Goal: Subscribe to service/newsletter

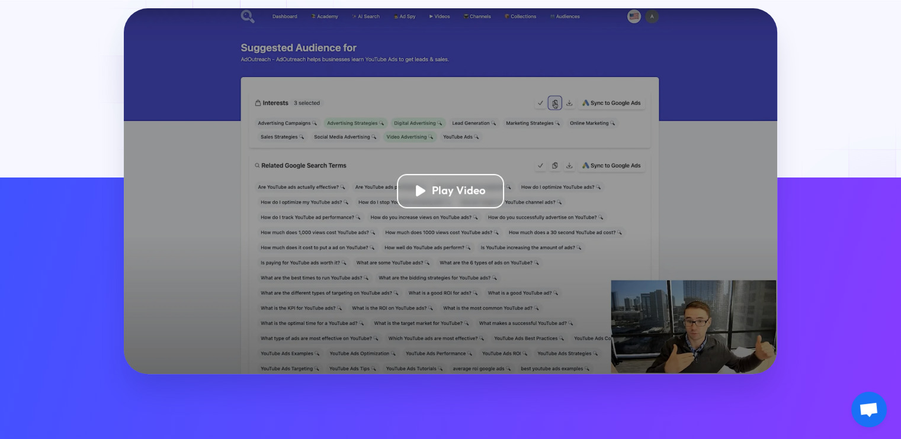
scroll to position [303, 0]
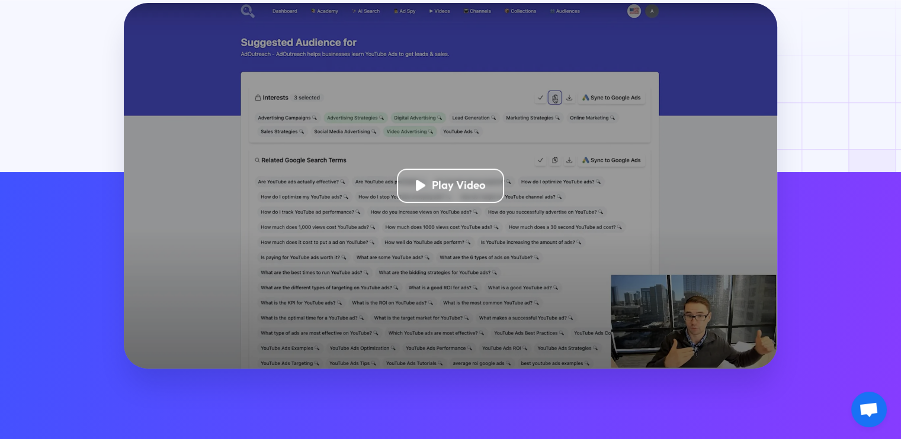
click at [883, 130] on div at bounding box center [450, 435] width 901 height 864
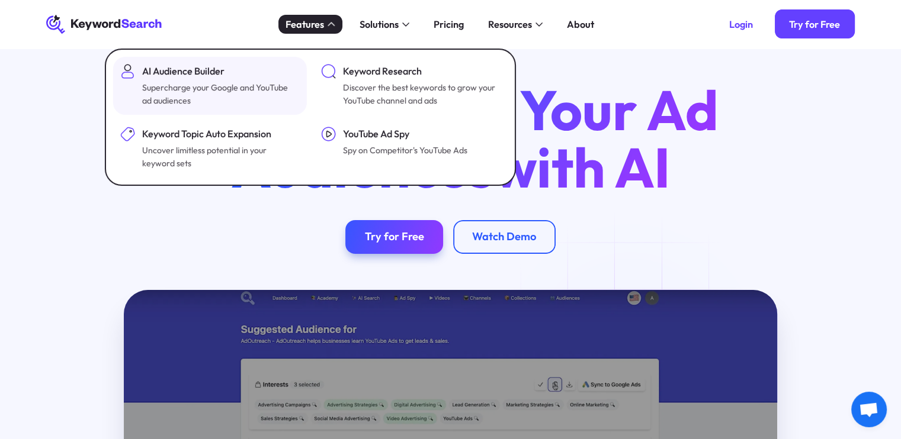
scroll to position [0, 0]
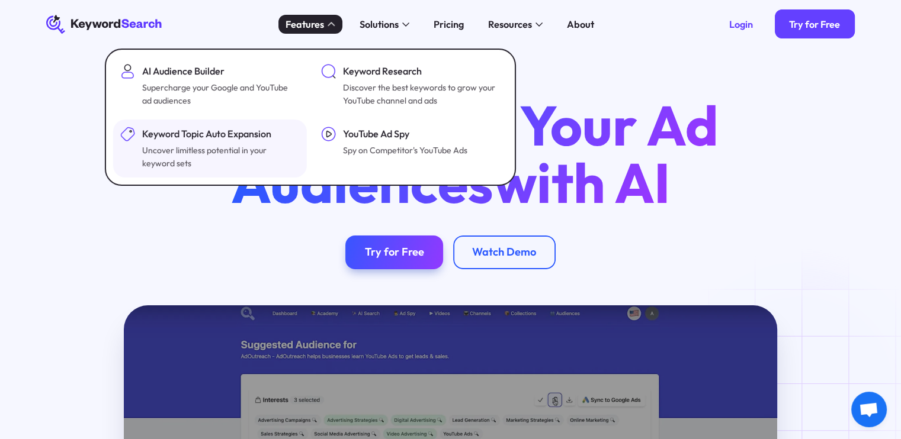
click at [165, 175] on link "Keyword Topic Auto Expansion Uncover limitless potential in your keyword sets" at bounding box center [210, 149] width 194 height 58
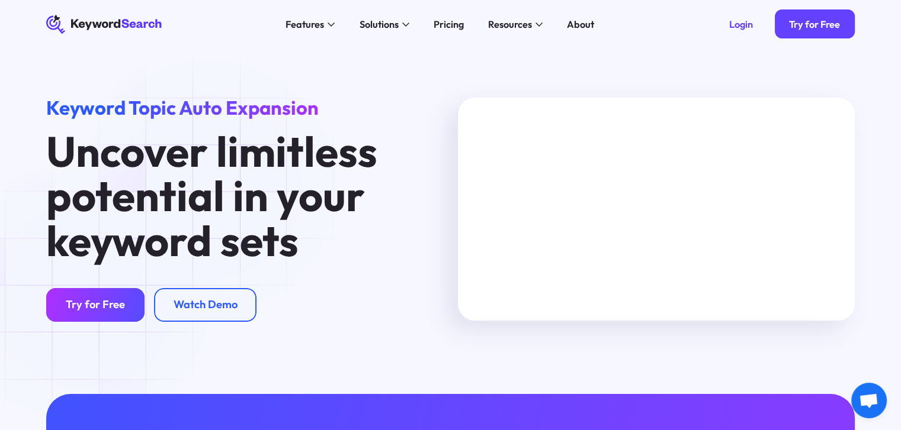
click at [85, 303] on div "Try for Free" at bounding box center [95, 305] width 59 height 14
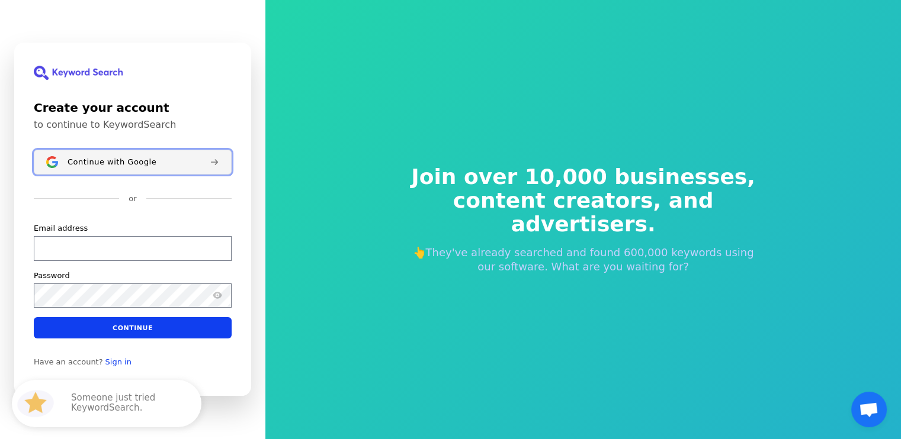
click at [153, 157] on button "Continue with Google" at bounding box center [133, 162] width 198 height 25
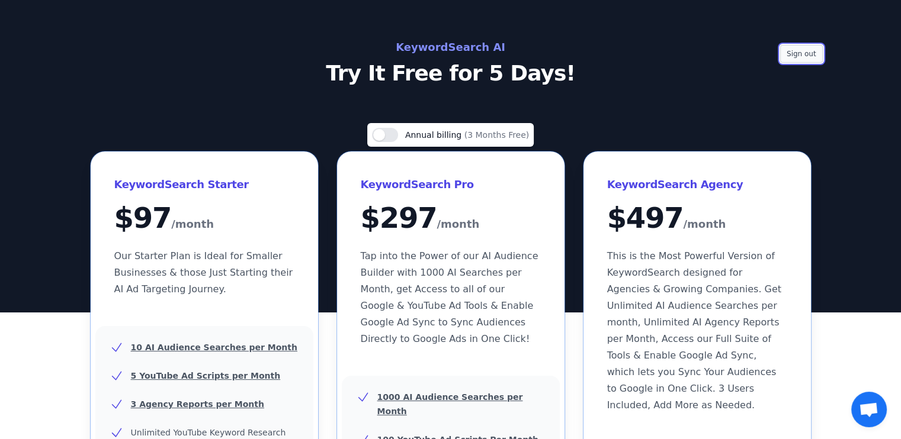
click at [813, 52] on button "Sign out" at bounding box center [801, 54] width 43 height 18
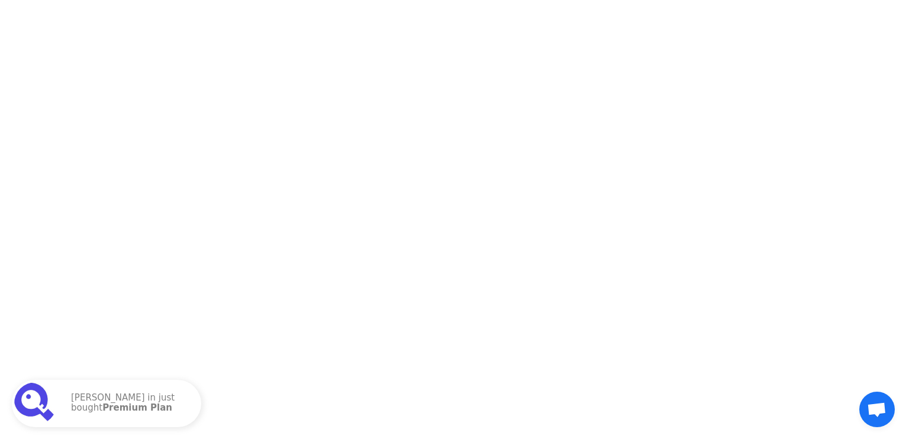
drag, startPoint x: 813, startPoint y: 52, endPoint x: 317, endPoint y: -62, distance: 508.9
click at [317, 0] on html "[PERSON_NAME] in just bought Premium Plan What's happening on this website Thun…" at bounding box center [454, 219] width 909 height 439
